Goal: Task Accomplishment & Management: Use online tool/utility

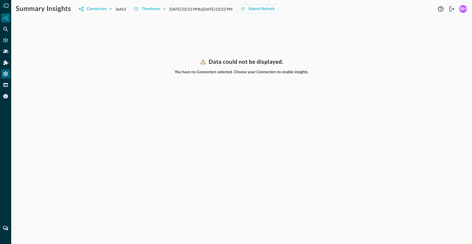
click at [7, 75] on icon "Settings" at bounding box center [5, 74] width 4 height 5
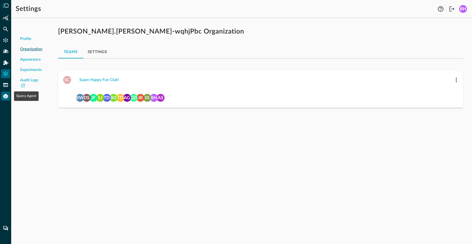
click at [5, 95] on icon "Query Agent" at bounding box center [5, 96] width 5 height 4
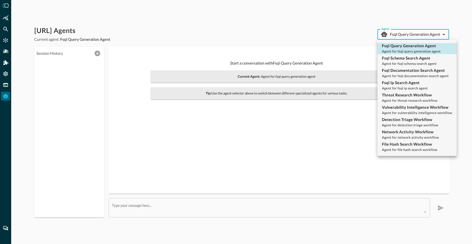
click at [412, 36] on body "[URL] Agents Current agent: Fsql Query Generation Agent Agent Fsql Query Genera…" at bounding box center [236, 122] width 472 height 244
click at [317, 31] on div at bounding box center [236, 122] width 472 height 244
click at [399, 36] on body "Query.AI Agents Current agent: Fsql Query Generation Agent Agent Fsql Query Gen…" at bounding box center [236, 122] width 472 height 244
click at [399, 36] on div at bounding box center [236, 122] width 472 height 244
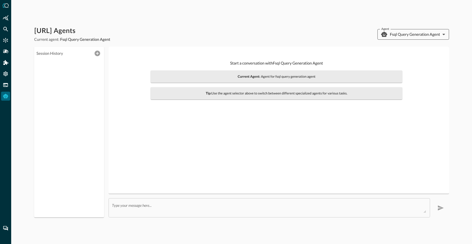
click at [401, 38] on body "Query.AI Agents Current agent: Fsql Query Generation Agent Agent Fsql Query Gen…" at bounding box center [236, 122] width 472 height 244
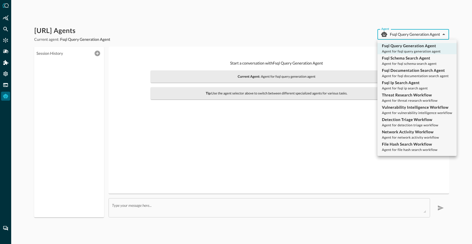
click at [329, 31] on div at bounding box center [236, 122] width 472 height 244
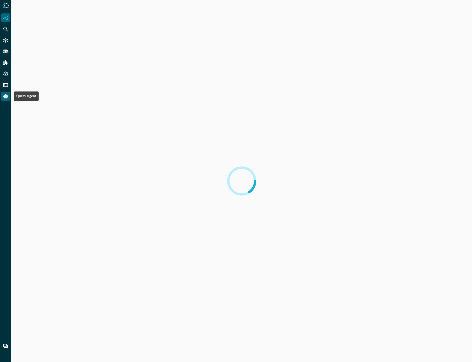
click at [7, 97] on icon "Query Agent" at bounding box center [5, 96] width 5 height 4
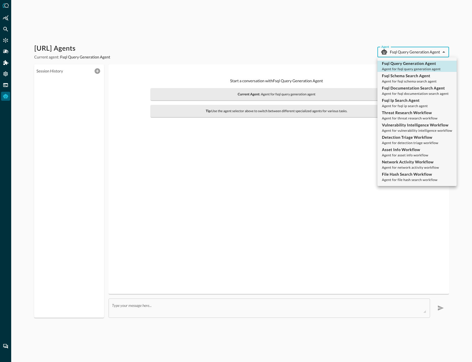
click at [413, 53] on body "Query.AI Agents Current agent: Fsql Query Generation Agent Agent Fsql Query Gen…" at bounding box center [236, 181] width 472 height 362
click at [413, 53] on div at bounding box center [236, 181] width 472 height 362
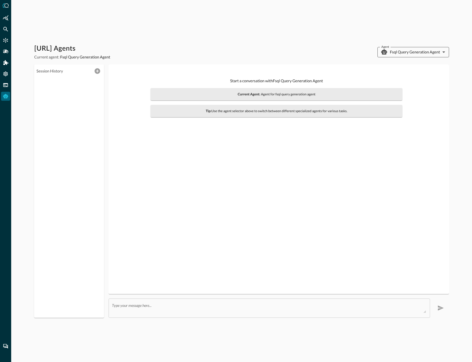
click at [393, 51] on body "[URL] Agents Current agent: Fsql Query Generation Agent Agent Fsql Query Genera…" at bounding box center [236, 181] width 472 height 362
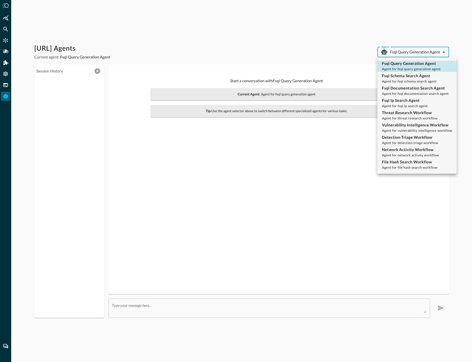
click at [234, 44] on div at bounding box center [236, 181] width 472 height 362
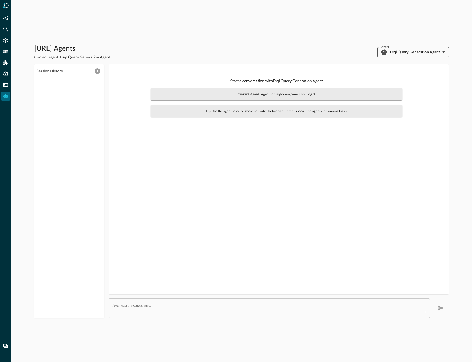
click at [426, 53] on body "[URL] Agents Current agent: Fsql Query Generation Agent Agent Fsql Query Genera…" at bounding box center [236, 181] width 472 height 362
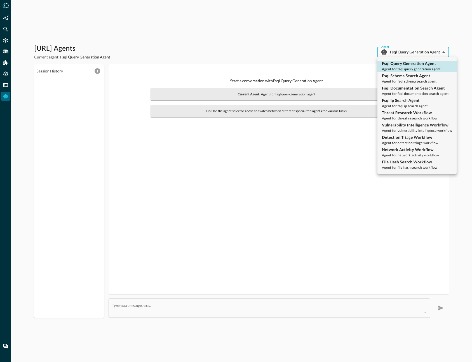
click at [425, 50] on div at bounding box center [236, 181] width 472 height 362
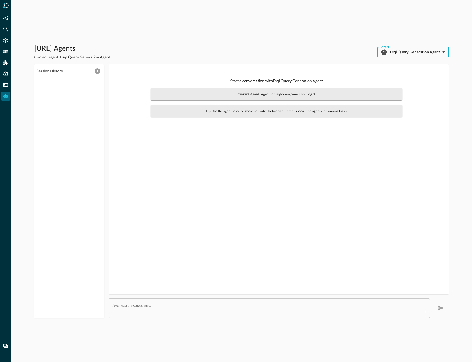
click at [324, 29] on div "[URL] Agents Current agent: Fsql Query Generation Agent Agent Fsql Query Genera…" at bounding box center [241, 181] width 461 height 362
click at [412, 53] on body "[URL] Agents Current agent: Fsql Query Generation Agent Agent Fsql Query Genera…" at bounding box center [236, 181] width 472 height 362
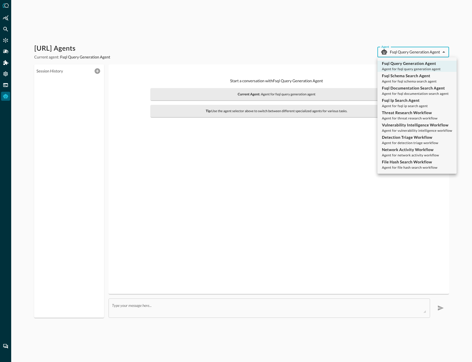
click at [412, 53] on div at bounding box center [236, 181] width 472 height 362
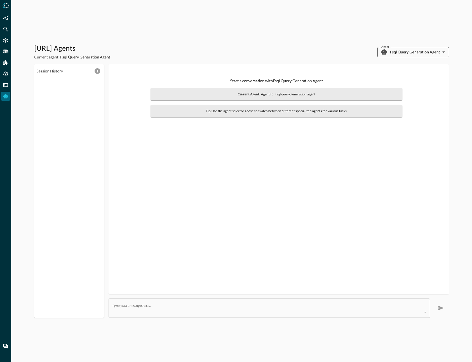
click at [424, 48] on body "[URL] Agents Current agent: Fsql Query Generation Agent Agent Fsql Query Genera…" at bounding box center [236, 181] width 472 height 362
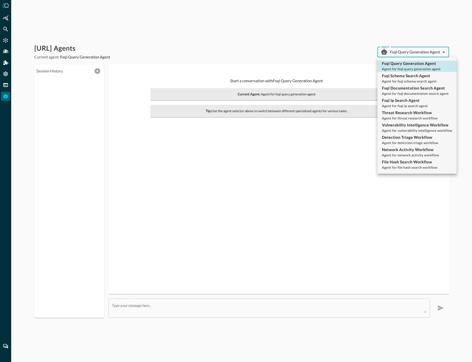
click at [424, 51] on div at bounding box center [236, 181] width 472 height 362
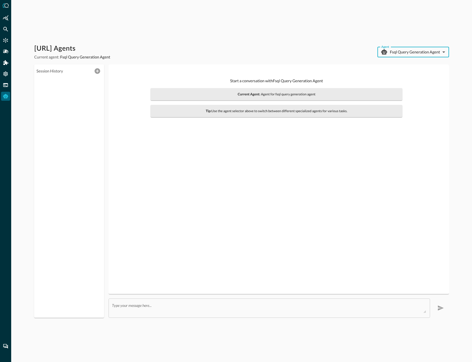
click at [183, 20] on div "[URL] Agents Current agent: Fsql Query Generation Agent Agent Fsql Query Genera…" at bounding box center [241, 181] width 461 height 362
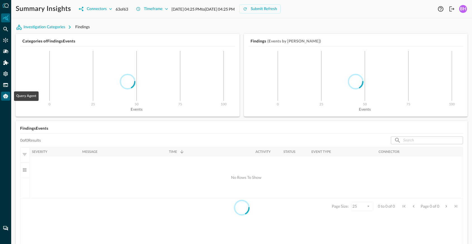
click at [5, 96] on icon "Query Agent" at bounding box center [5, 96] width 5 height 4
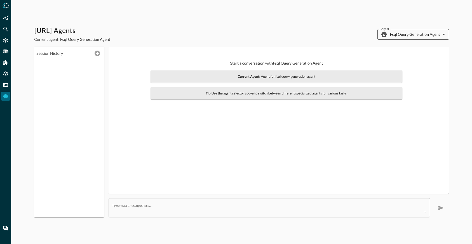
click at [426, 36] on body "Query.AI Agents Current agent: Fsql Query Generation Agent Agent Fsql Query Gen…" at bounding box center [236, 122] width 472 height 244
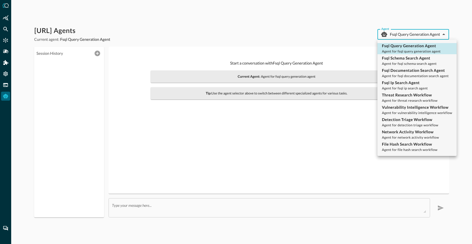
click at [292, 23] on div at bounding box center [236, 122] width 472 height 244
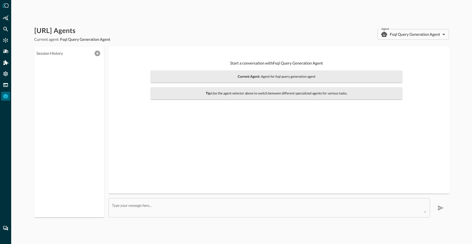
click at [281, 133] on div "Start a conversation with Fsql Query Generation Agent Current Agent: Agent for …" at bounding box center [278, 120] width 331 height 138
click at [428, 33] on body "[URL] Agents Current agent: Fsql Query Generation Agent Agent Fsql Query Genera…" at bounding box center [236, 122] width 472 height 244
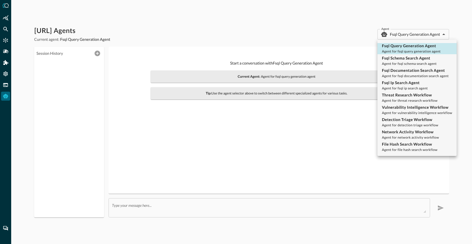
click at [296, 30] on div at bounding box center [236, 122] width 472 height 244
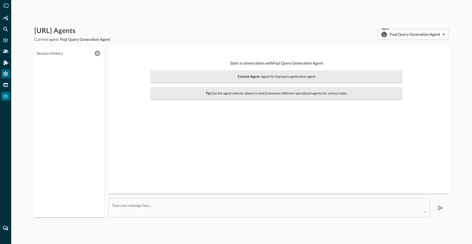
click at [6, 76] on icon "Settings" at bounding box center [5, 74] width 4 height 5
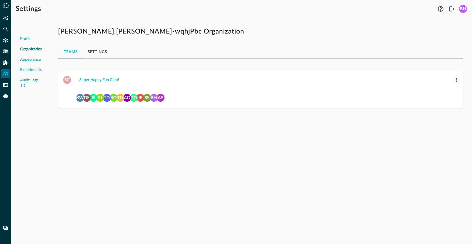
click at [144, 139] on div "Profile Organization Appearance Experiments Audit Logs [PERSON_NAME].[PERSON_NA…" at bounding box center [241, 134] width 461 height 222
click at [4, 94] on icon "Query Agent" at bounding box center [6, 96] width 6 height 6
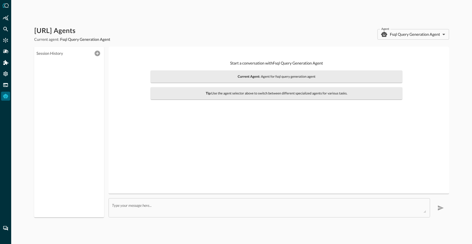
click at [406, 27] on div "[URL] Agents Current agent: Fsql Query Generation Agent Agent Fsql Query Genera…" at bounding box center [241, 35] width 415 height 16
click at [405, 34] on body "[URL] Agents Current agent: Fsql Query Generation Agent Agent Fsql Query Genera…" at bounding box center [236, 122] width 472 height 244
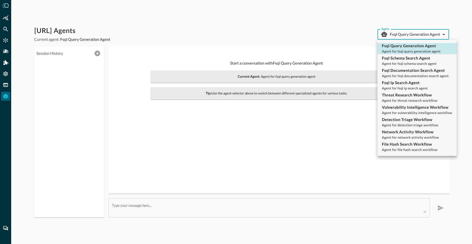
click at [304, 36] on div at bounding box center [236, 122] width 472 height 244
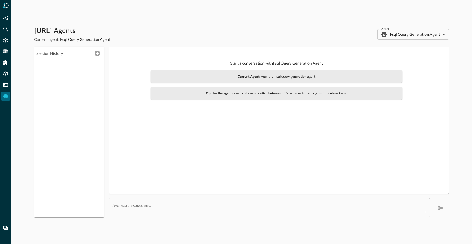
drag, startPoint x: 239, startPoint y: 191, endPoint x: 229, endPoint y: 179, distance: 16.1
drag, startPoint x: 229, startPoint y: 179, endPoint x: 205, endPoint y: 166, distance: 26.8
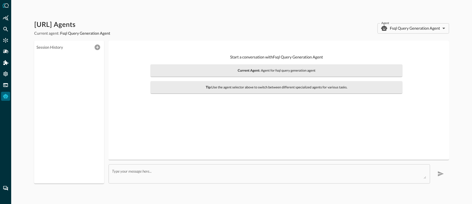
click at [411, 34] on div "Query.AI Agents Current agent: Fsql Query Generation Agent Agent Fsql Query Gen…" at bounding box center [241, 28] width 415 height 16
click at [410, 29] on body "[URL] Agents Current agent: Fsql Query Generation Agent Agent Fsql Query Genera…" at bounding box center [236, 102] width 472 height 204
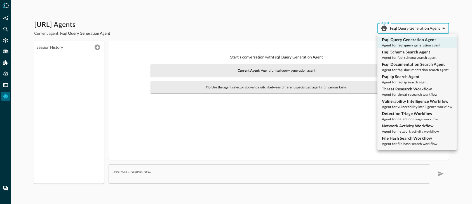
click at [410, 29] on div at bounding box center [236, 102] width 472 height 204
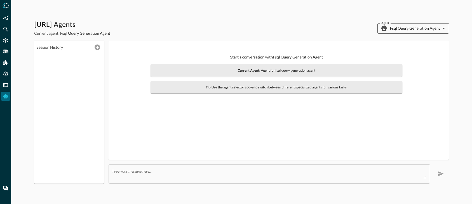
click at [427, 27] on body "[URL] Agents Current agent: Fsql Query Generation Agent Agent Fsql Query Genera…" at bounding box center [236, 102] width 472 height 204
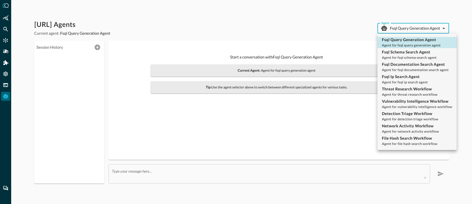
click at [427, 26] on div at bounding box center [236, 102] width 472 height 204
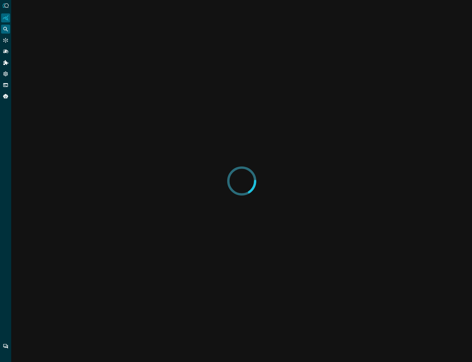
click at [8, 27] on icon "Federated Search" at bounding box center [6, 29] width 6 height 6
click at [7, 29] on icon "Federated Search" at bounding box center [6, 29] width 6 height 6
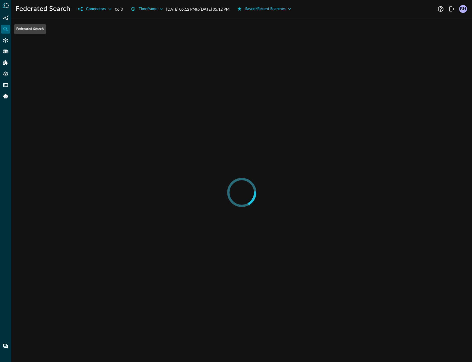
click at [7, 29] on icon "Federated Search" at bounding box center [6, 29] width 6 height 6
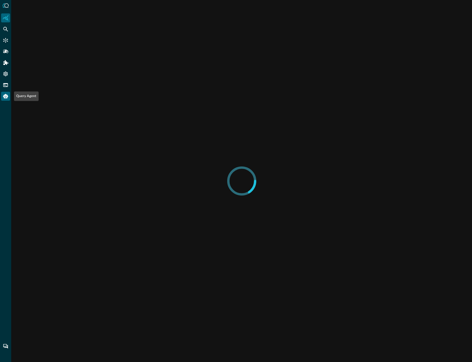
click at [5, 97] on icon "Query Agent" at bounding box center [5, 96] width 5 height 4
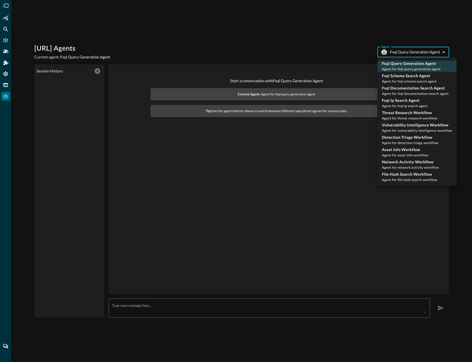
click at [421, 53] on body "Query.AI Agents Current agent: Fsql Query Generation Agent Agent Fsql Query Gen…" at bounding box center [236, 181] width 472 height 362
click at [338, 46] on div at bounding box center [236, 181] width 472 height 362
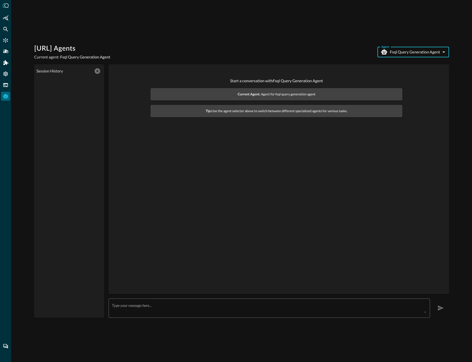
click at [219, 42] on div "[URL] Agents Current agent: Fsql Query Generation Agent Agent Fsql Query Genera…" at bounding box center [241, 181] width 461 height 362
drag, startPoint x: 414, startPoint y: 45, endPoint x: 412, endPoint y: 47, distance: 3.0
click at [414, 45] on div "Query.AI Agents Current agent: Fsql Query Generation Agent Agent Fsql Query Gen…" at bounding box center [241, 52] width 415 height 16
click at [409, 50] on body "Query.AI Agents Current agent: Fsql Query Generation Agent Agent Fsql Query Gen…" at bounding box center [236, 181] width 472 height 362
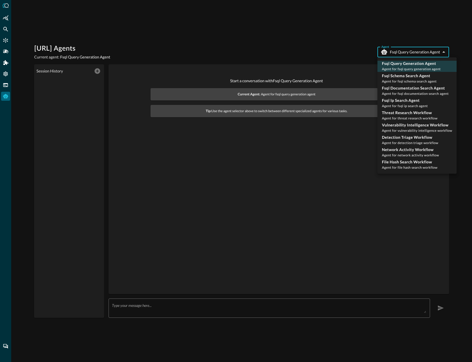
click at [407, 51] on div at bounding box center [236, 181] width 472 height 362
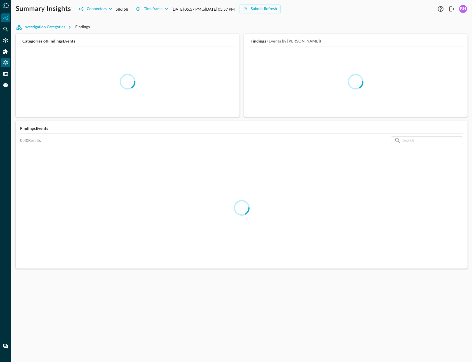
click at [6, 60] on icon "Settings" at bounding box center [5, 62] width 4 height 5
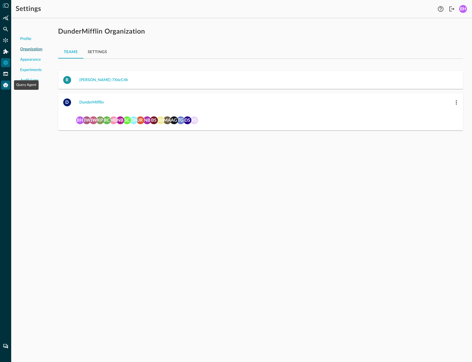
click at [7, 87] on icon "Query Agent" at bounding box center [5, 85] width 5 height 4
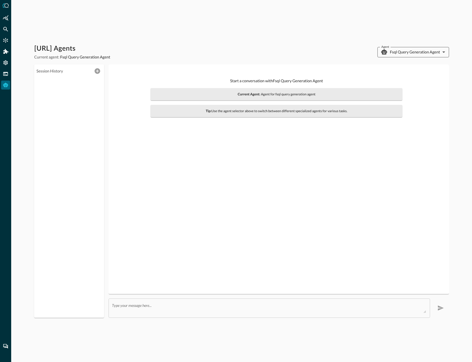
click at [419, 54] on body "Query.AI Agents Current agent: Fsql Query Generation Agent Agent Fsql Query Gen…" at bounding box center [236, 181] width 472 height 362
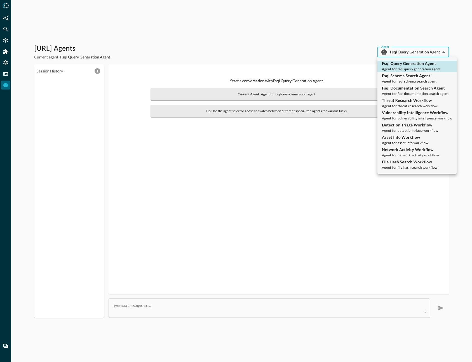
click at [276, 57] on div at bounding box center [236, 181] width 472 height 362
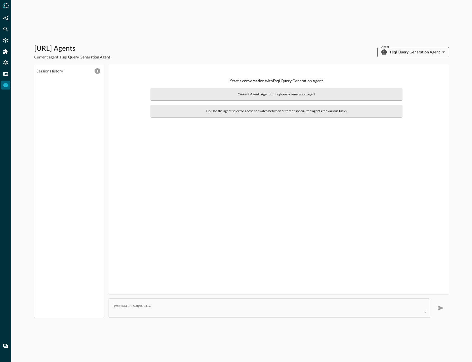
click at [412, 52] on body "[URL] Agents Current agent: Fsql Query Generation Agent Agent Fsql Query Genera…" at bounding box center [236, 181] width 472 height 362
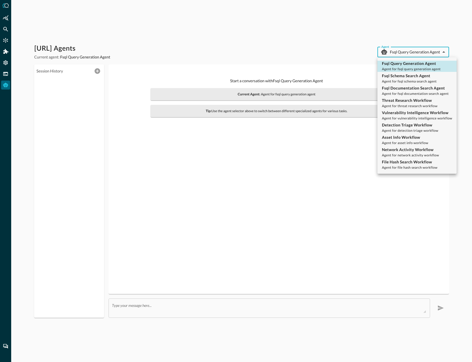
click at [307, 44] on div at bounding box center [236, 181] width 472 height 362
